Goal: Find specific page/section: Find specific page/section

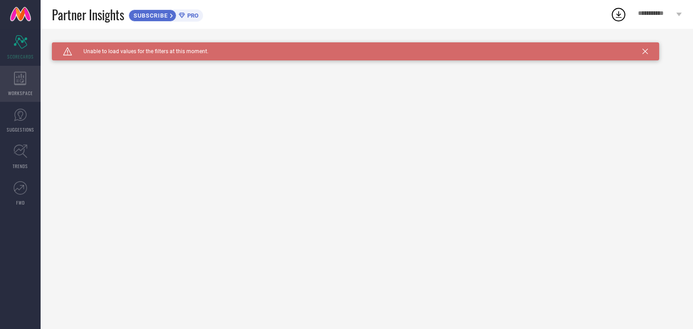
click at [29, 78] on div "WORKSPACE" at bounding box center [20, 84] width 41 height 36
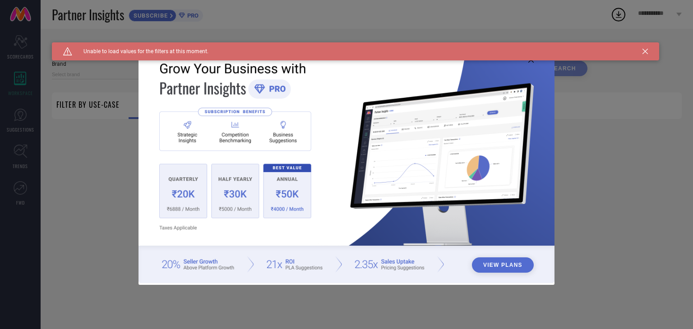
type input "1 STOP FASHION"
type input "All"
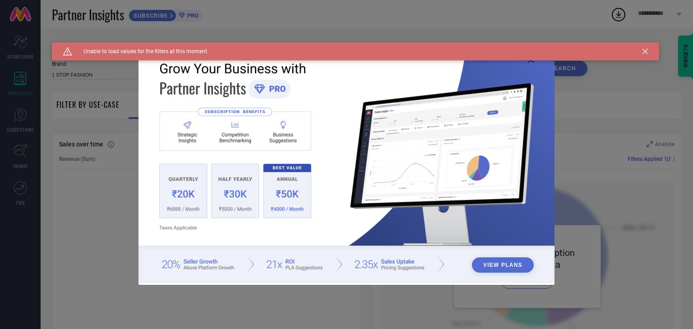
click at [644, 49] on icon at bounding box center [644, 51] width 5 height 5
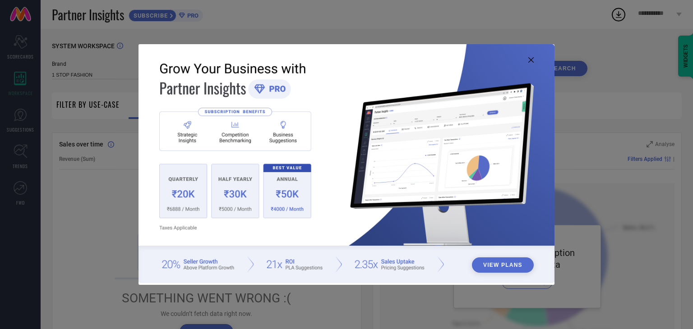
click at [530, 61] on icon at bounding box center [530, 59] width 5 height 5
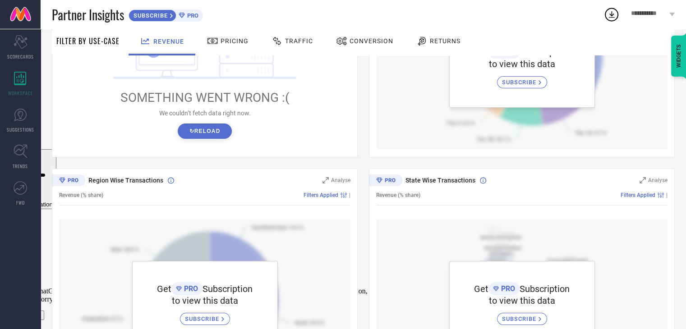
scroll to position [257, 0]
